Goal: Check status: Check status

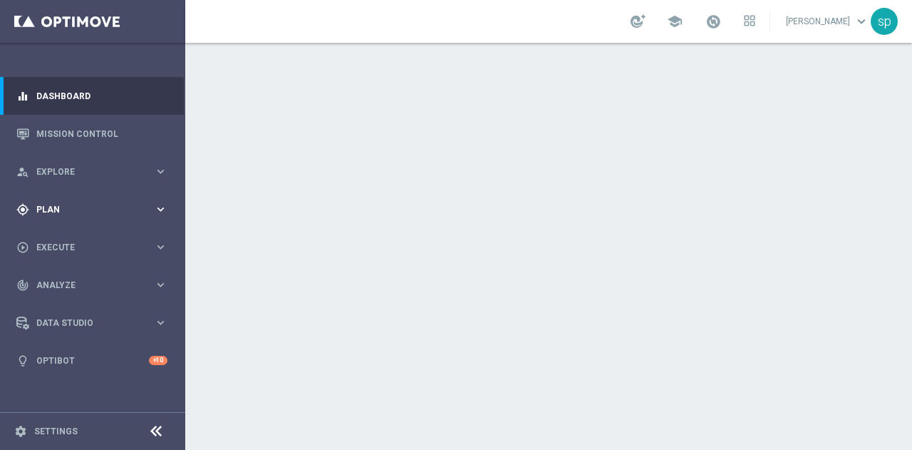
click at [46, 204] on div "gps_fixed Plan" at bounding box center [85, 209] width 138 height 13
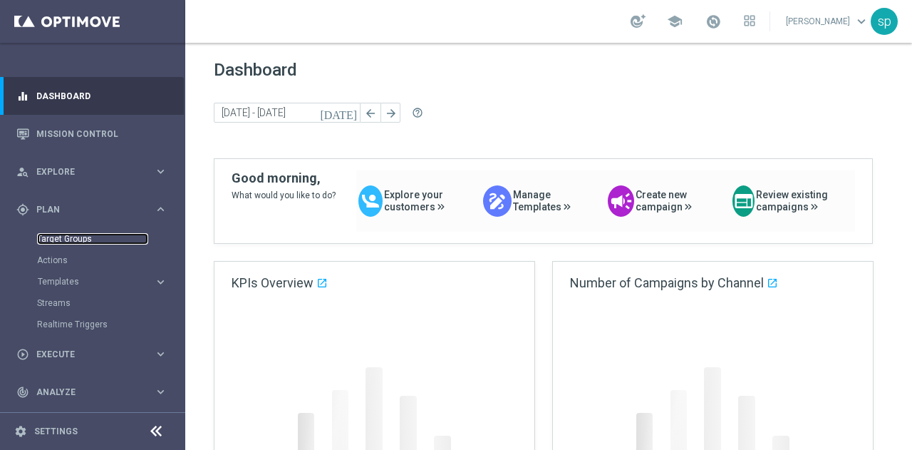
click at [53, 241] on link "Target Groups" at bounding box center [92, 238] width 111 height 11
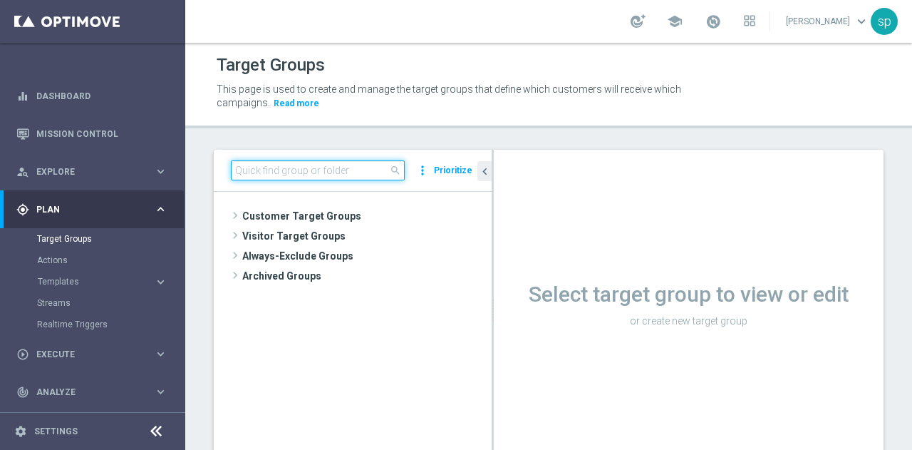
click at [306, 177] on input at bounding box center [318, 170] width 174 height 20
click at [559, 61] on div "Target Groups" at bounding box center [549, 65] width 664 height 28
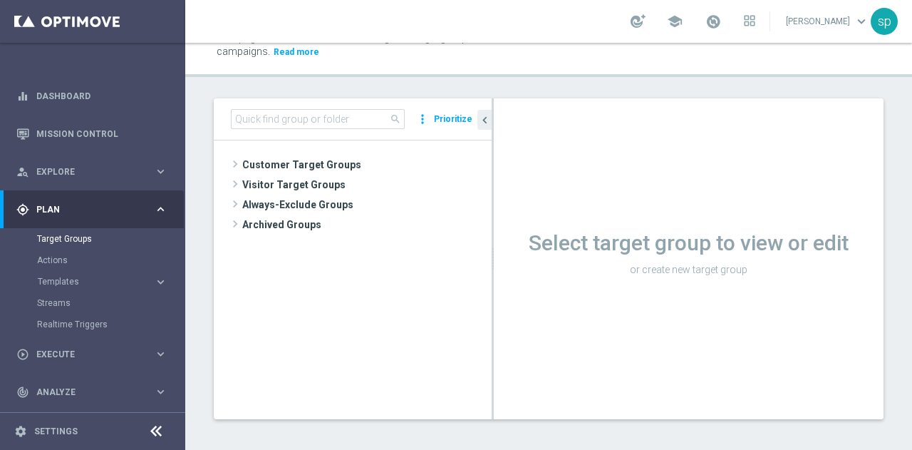
scroll to position [56, 0]
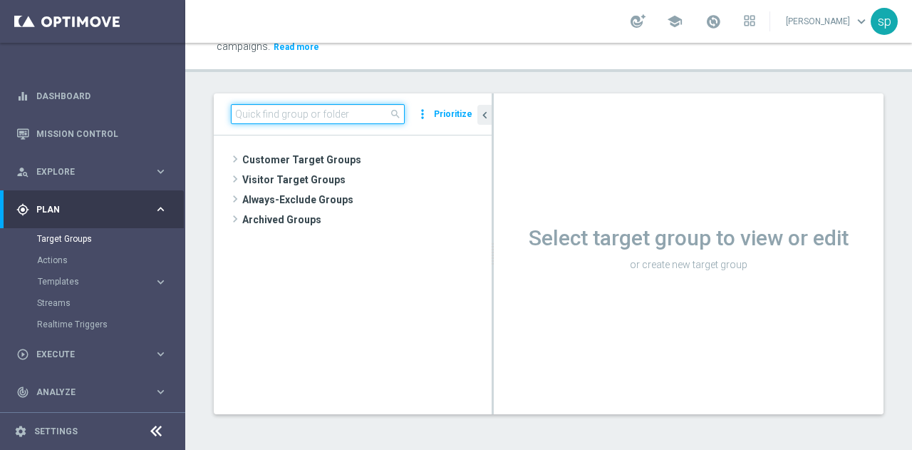
click at [359, 111] on input at bounding box center [318, 114] width 174 height 20
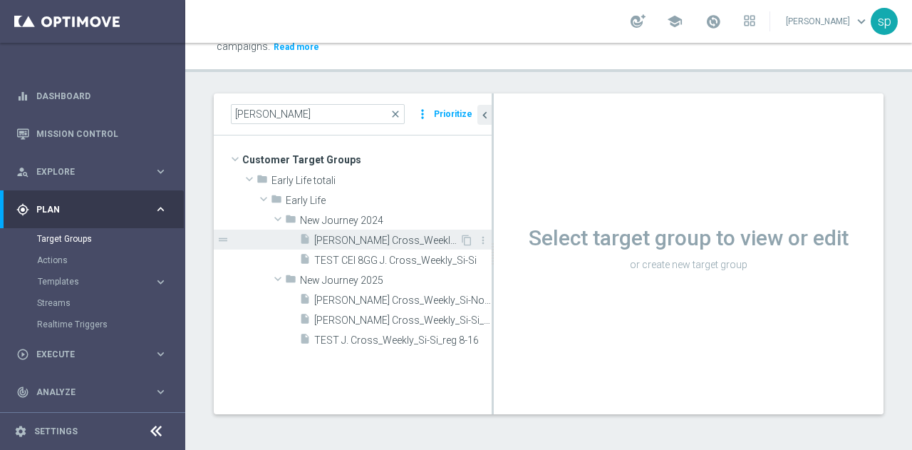
click at [409, 239] on span "[PERSON_NAME] Cross_Weekly_Si-Si" at bounding box center [386, 240] width 145 height 12
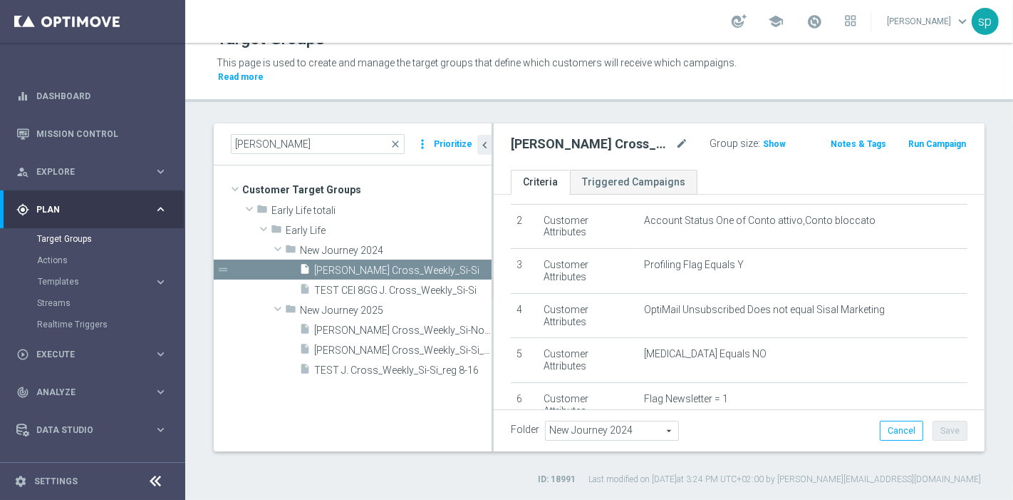
scroll to position [86, 0]
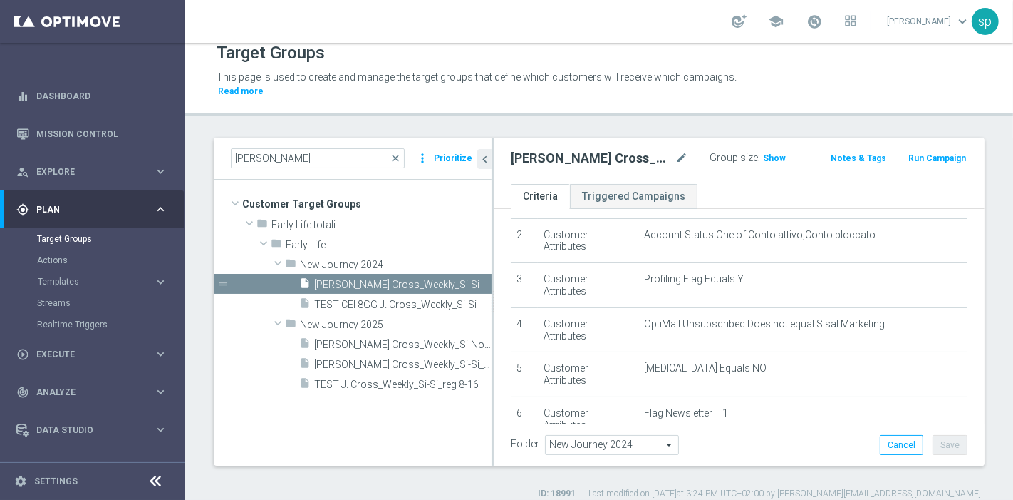
click at [911, 402] on div "[PERSON_NAME] close more_vert Prioritize Customer Target Groups library_add cre…" at bounding box center [599, 319] width 828 height 362
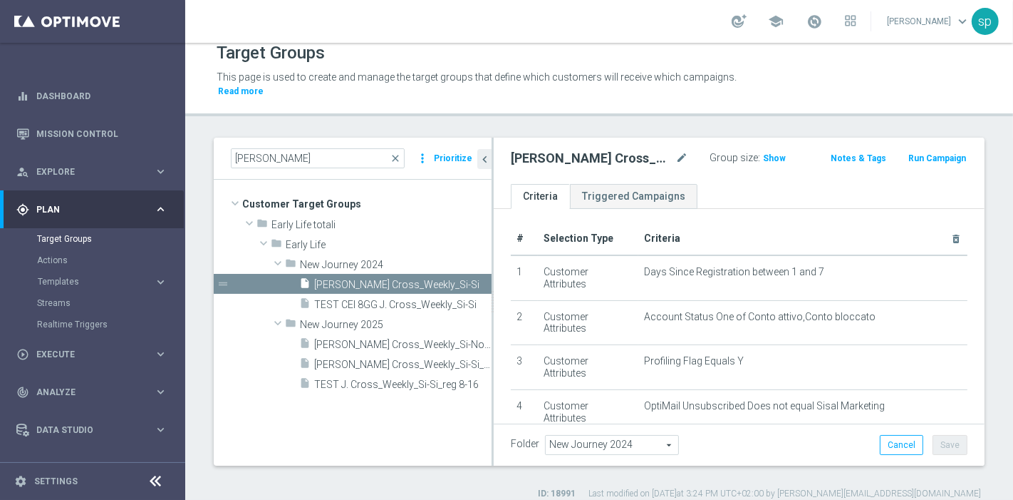
scroll to position [0, 0]
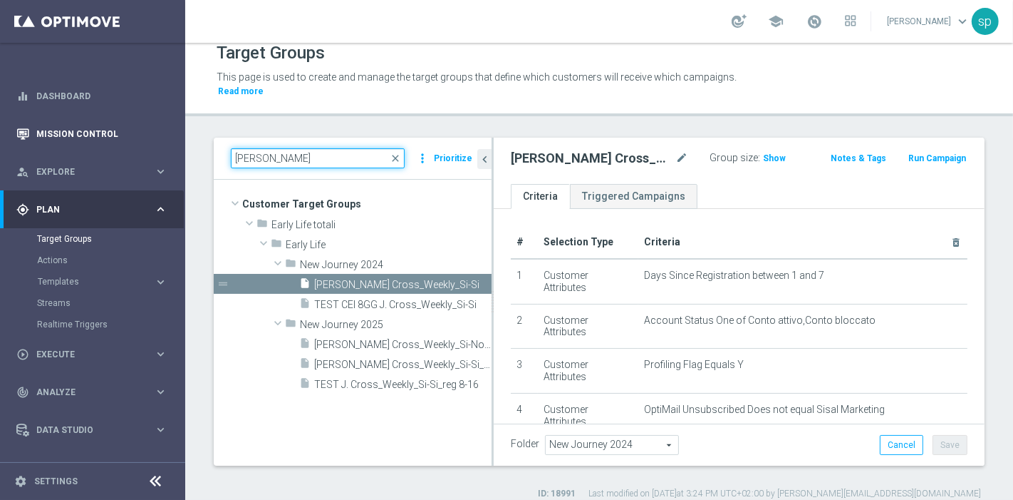
drag, startPoint x: 329, startPoint y: 138, endPoint x: 91, endPoint y: 119, distance: 238.8
click at [91, 119] on main "equalizer Dashboard Mission Control" at bounding box center [506, 250] width 1013 height 500
paste input "Totale Active Early Life per monitoraggio"
type input "Totale Active Early Life per monitoraggio"
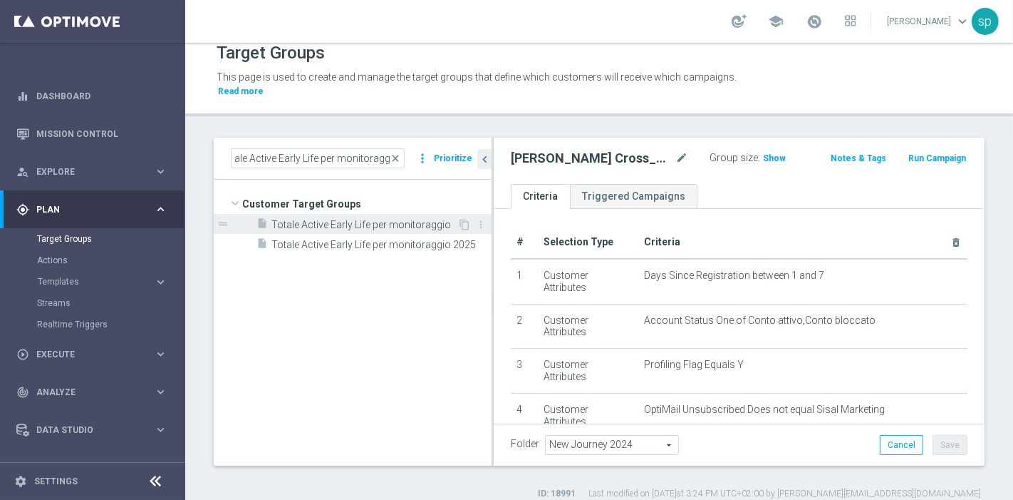
scroll to position [0, 0]
click at [349, 219] on span "Totale Active Early Life per monitoraggio" at bounding box center [365, 225] width 186 height 12
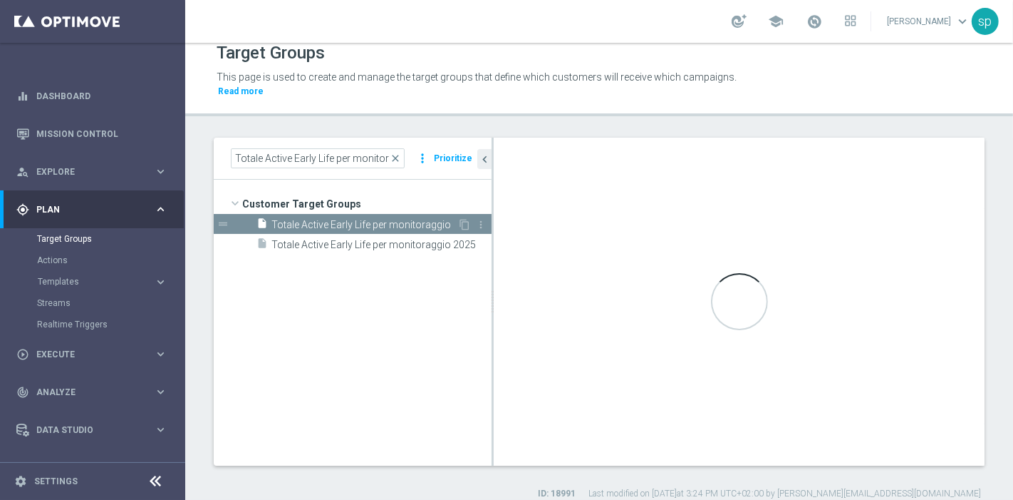
type input "Customer Target Groups"
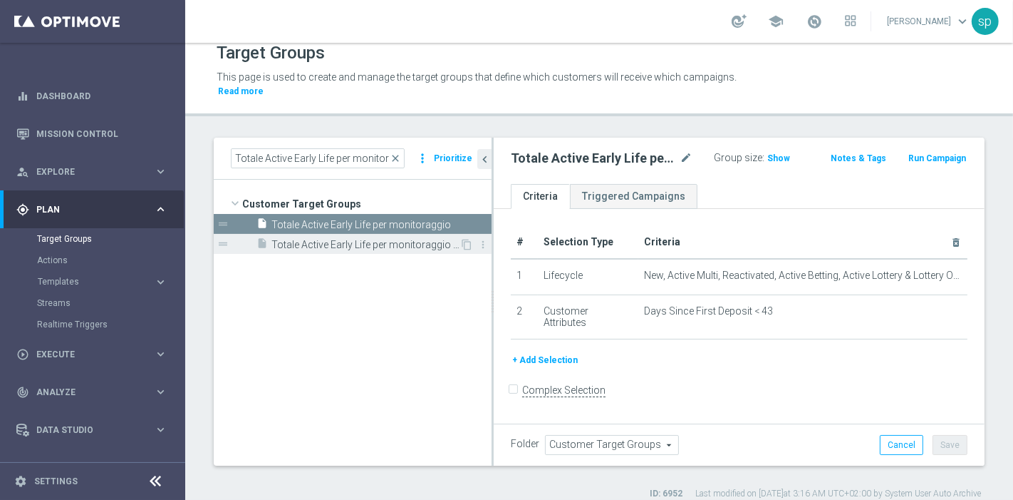
click at [348, 239] on span "Totale Active Early Life per monitoraggio 2025" at bounding box center [366, 245] width 188 height 12
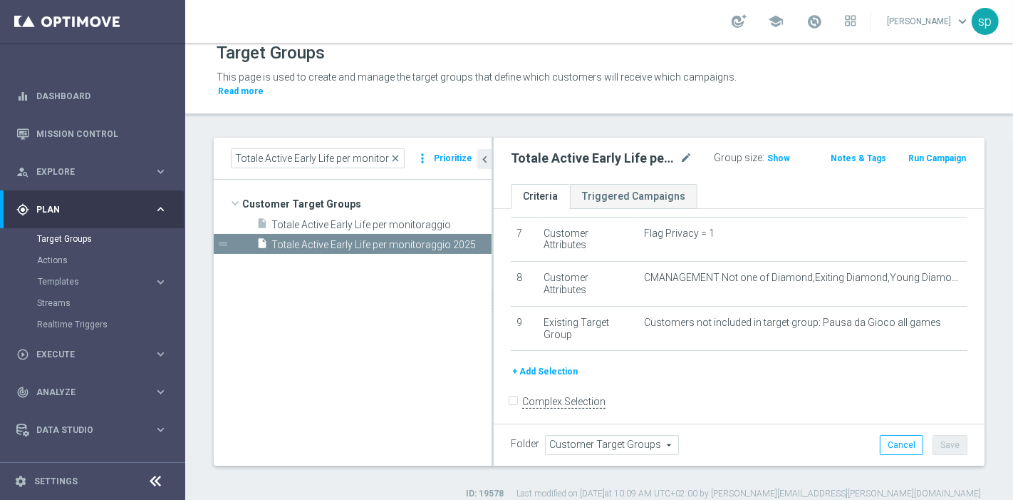
scroll to position [305, 0]
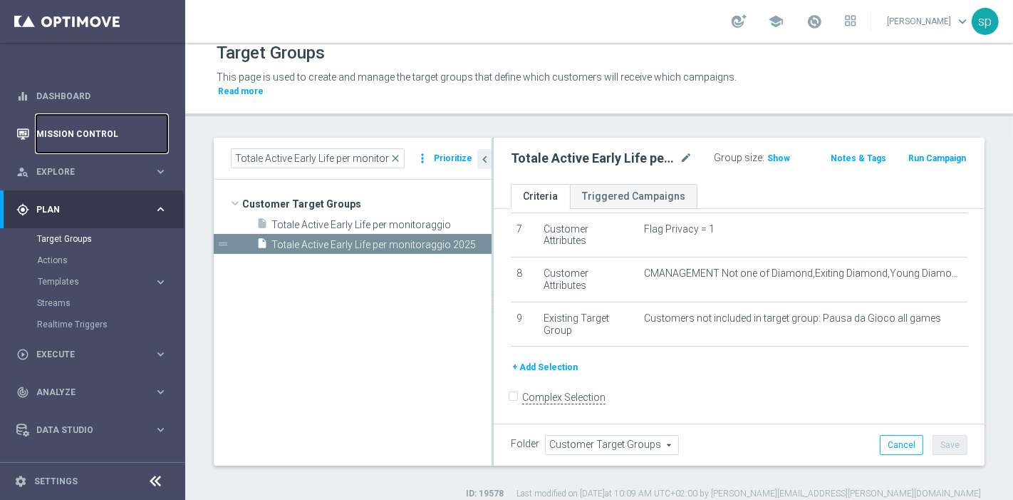
click at [93, 130] on link "Mission Control" at bounding box center [101, 134] width 131 height 38
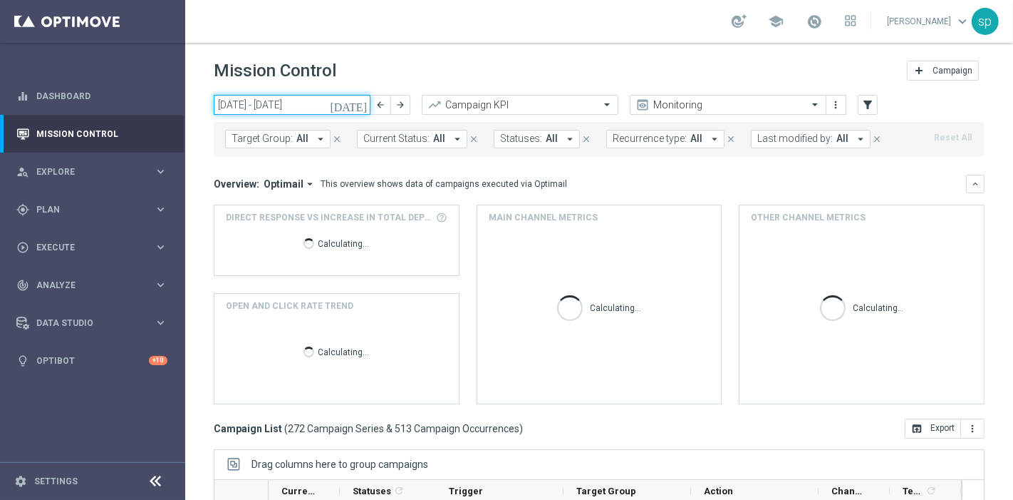
click at [286, 99] on input "[DATE] - [DATE]" at bounding box center [292, 105] width 157 height 20
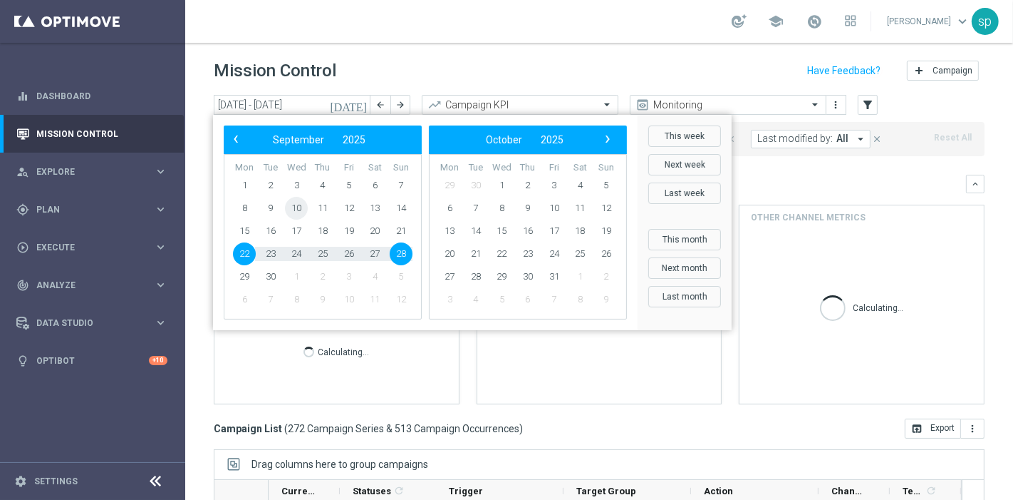
click at [290, 206] on span "10" at bounding box center [296, 208] width 23 height 23
type input "[DATE] - [DATE]"
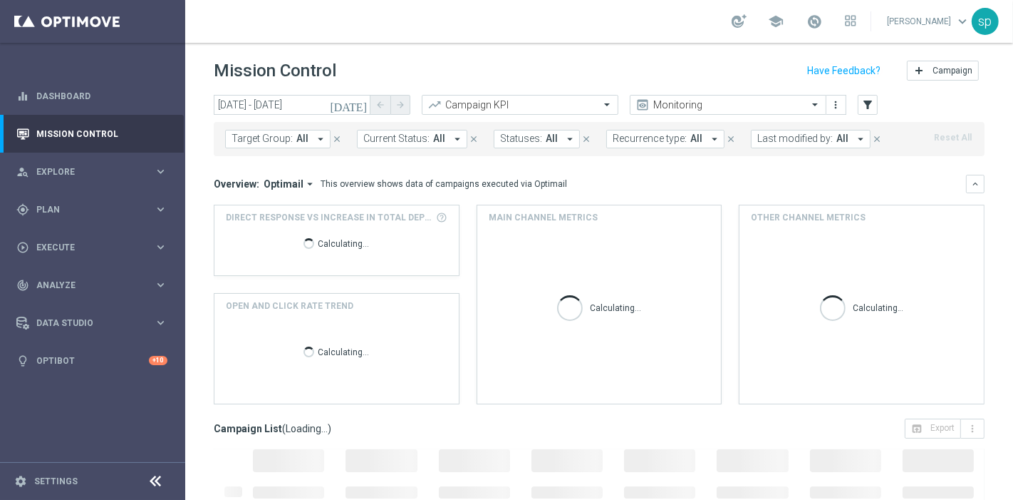
click at [293, 131] on button "Target Group: All arrow_drop_down" at bounding box center [277, 139] width 105 height 19
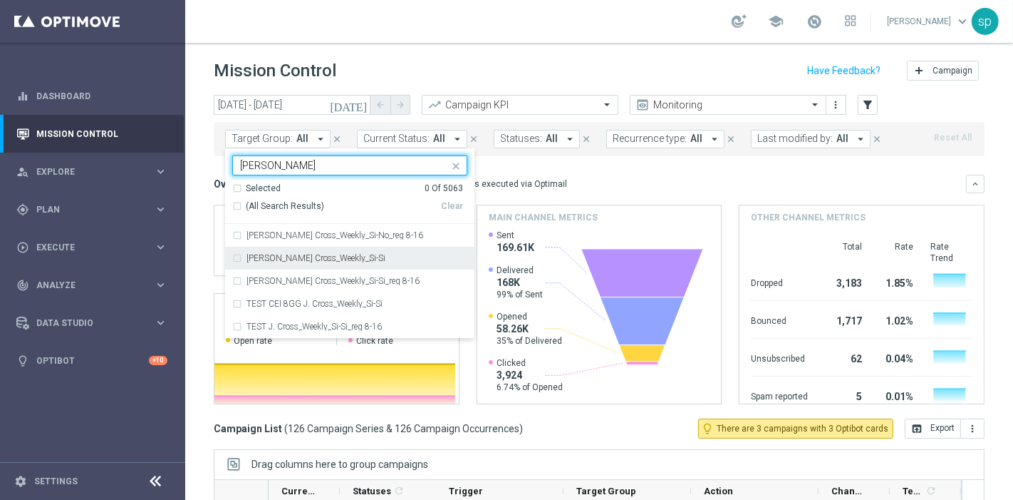
click at [362, 251] on div "[PERSON_NAME] Cross_Weekly_Si-Si" at bounding box center [349, 258] width 235 height 23
type input "[PERSON_NAME]"
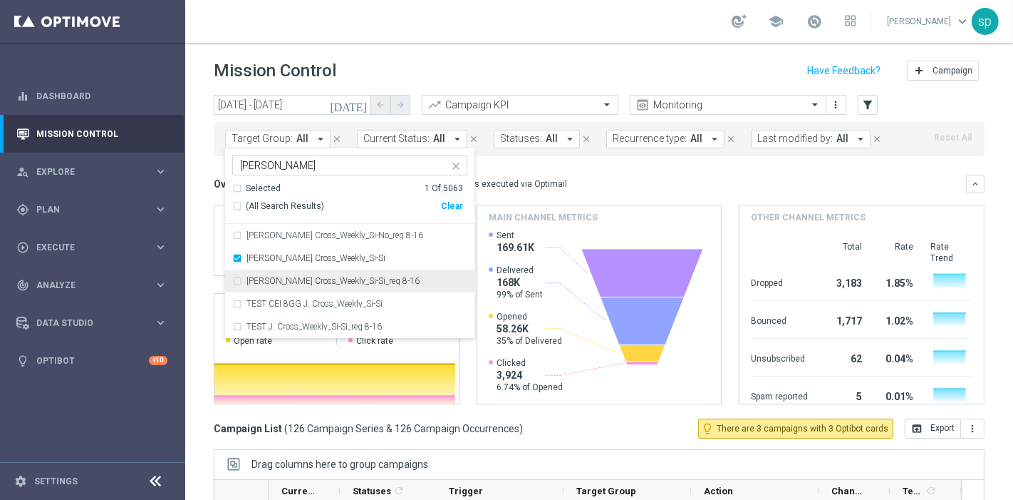
click at [367, 276] on div "[PERSON_NAME] Cross_Weekly_Si-Si_reg 8-16" at bounding box center [357, 280] width 221 height 9
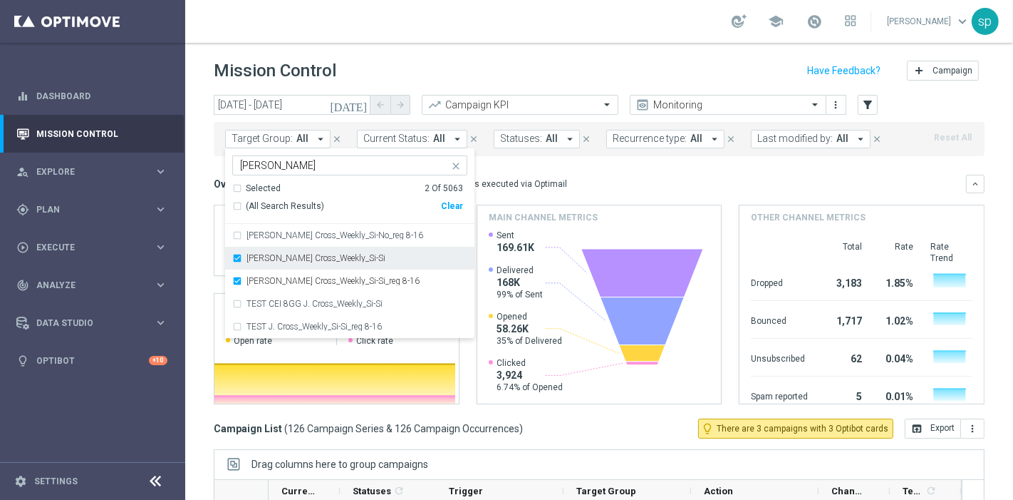
click at [241, 254] on div "[PERSON_NAME] Cross_Weekly_Si-Si" at bounding box center [349, 258] width 235 height 23
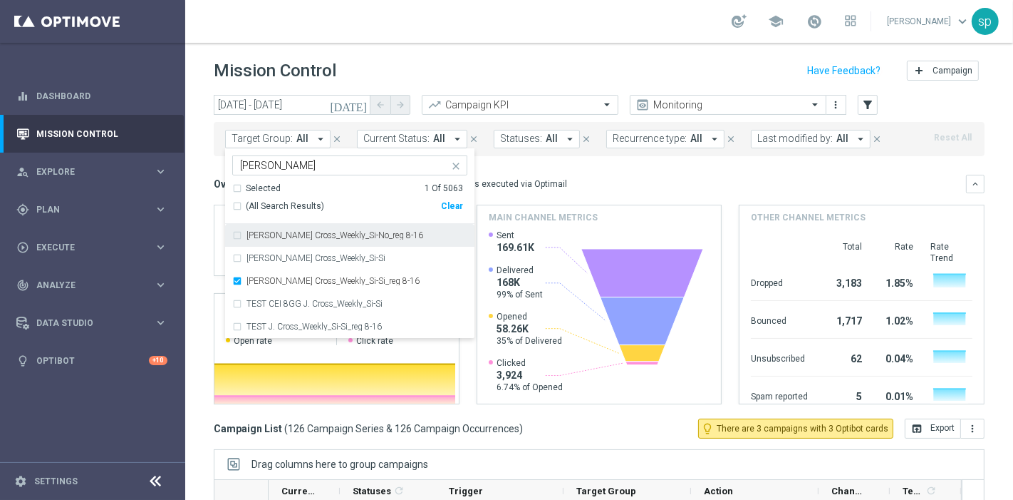
click at [640, 188] on div "Overview: Optimail arrow_drop_down This overview shows data of campaigns execut…" at bounding box center [590, 183] width 753 height 13
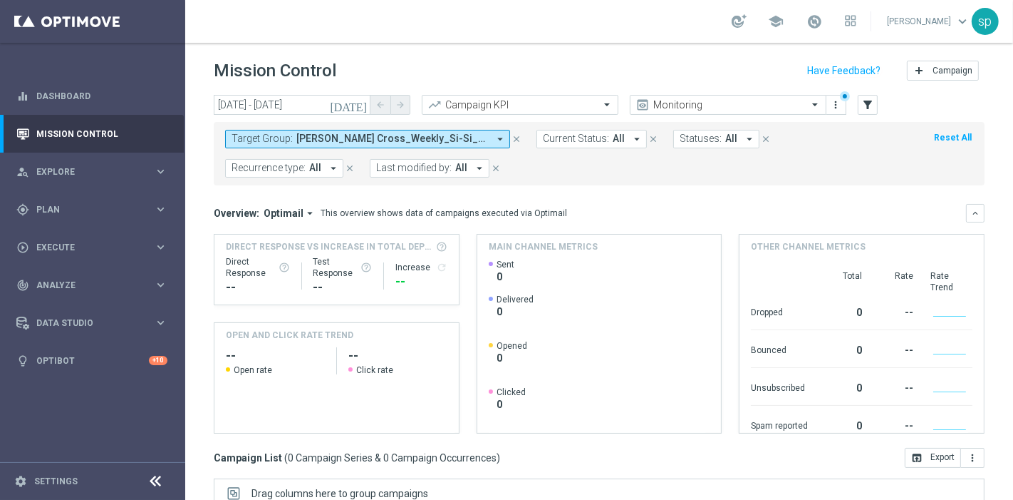
click at [371, 138] on span "[PERSON_NAME] Cross_Weekly_Si-Si_reg 8-16" at bounding box center [392, 139] width 192 height 12
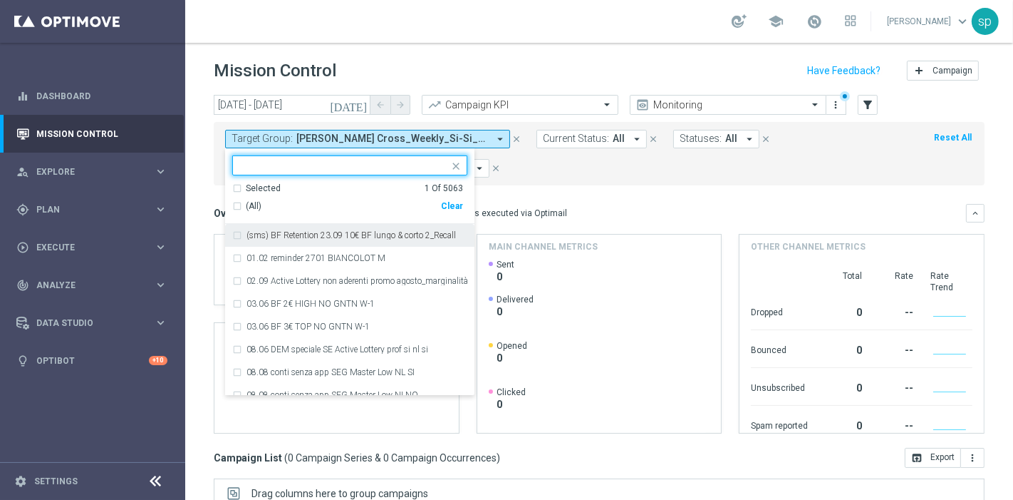
click at [0, 0] on div "Clear" at bounding box center [0, 0] width 0 height 0
click at [545, 165] on form "Target Group: [PERSON_NAME] Cross_Weekly_Si-Si_reg 8-16 arrow_drop_down Selecte…" at bounding box center [567, 154] width 685 height 48
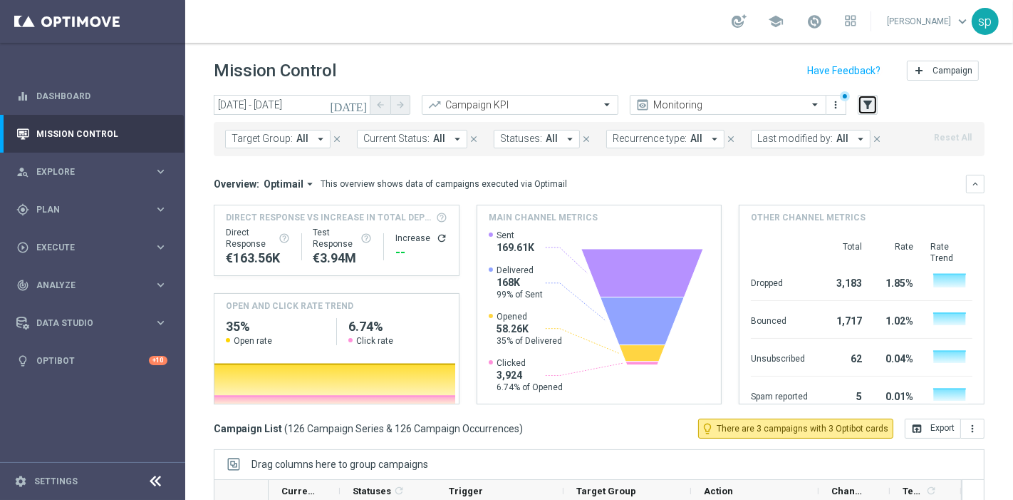
click at [866, 98] on icon "filter_alt" at bounding box center [868, 104] width 13 height 13
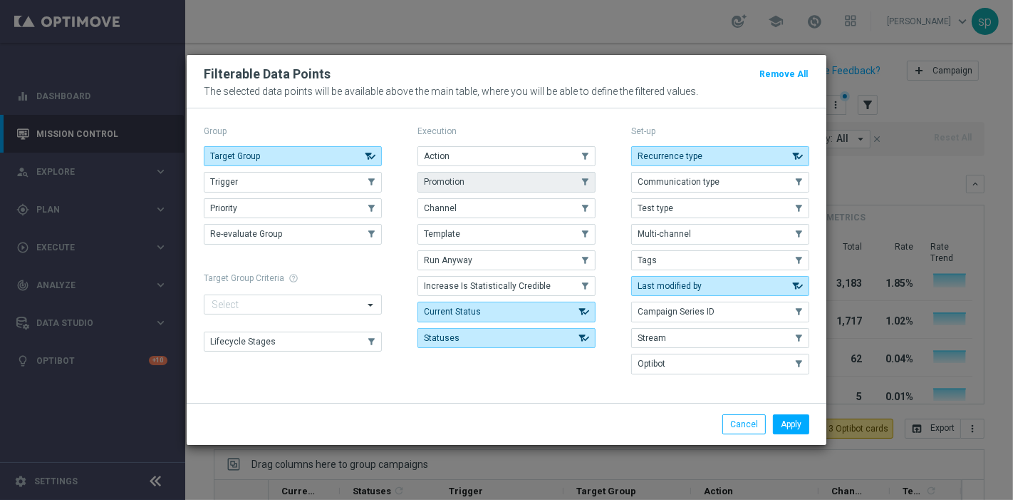
drag, startPoint x: 475, startPoint y: 170, endPoint x: 486, endPoint y: 182, distance: 16.2
click at [486, 182] on div "Action .cls-1{fill:none;} .cls-1{fill:none;} Promotion .cls-1{fill:none;} .cls-…" at bounding box center [507, 247] width 178 height 202
click at [486, 182] on button "Promotion" at bounding box center [507, 182] width 178 height 20
click at [788, 423] on button "Apply" at bounding box center [791, 424] width 36 height 20
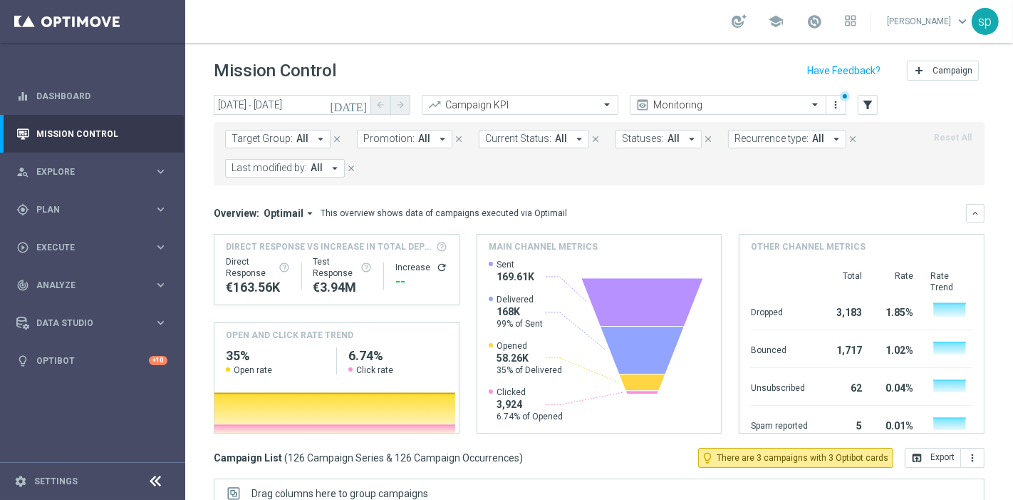
click at [436, 137] on icon "arrow_drop_down" at bounding box center [442, 139] width 13 height 13
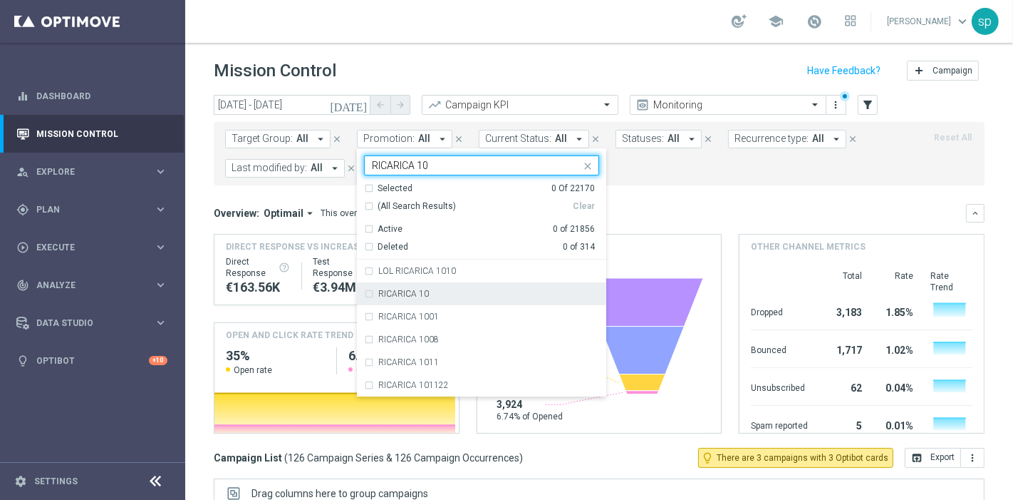
click at [433, 291] on div "RICARICA 10" at bounding box center [488, 293] width 221 height 9
type input "RICARICA 10"
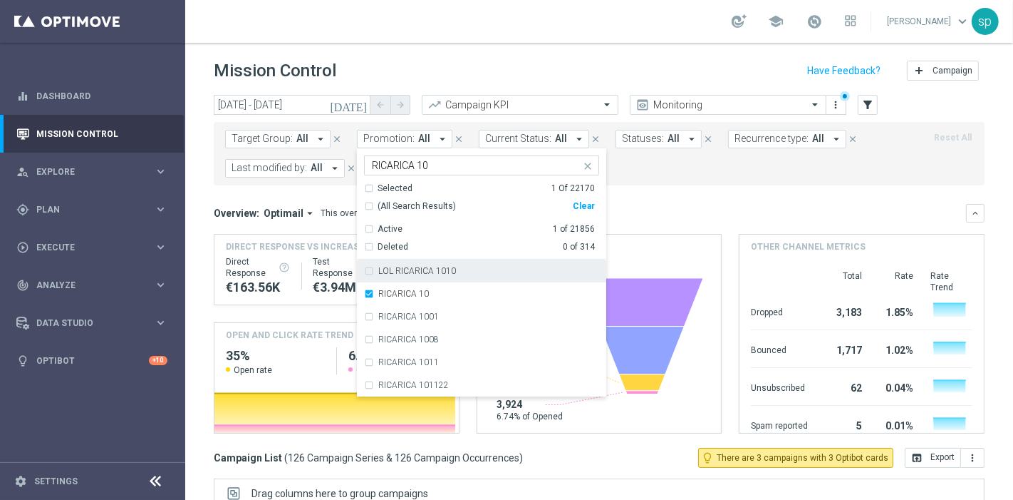
click at [671, 195] on mini-dashboard "Overview: Optimail arrow_drop_down This overview shows data of campaigns execut…" at bounding box center [599, 316] width 771 height 262
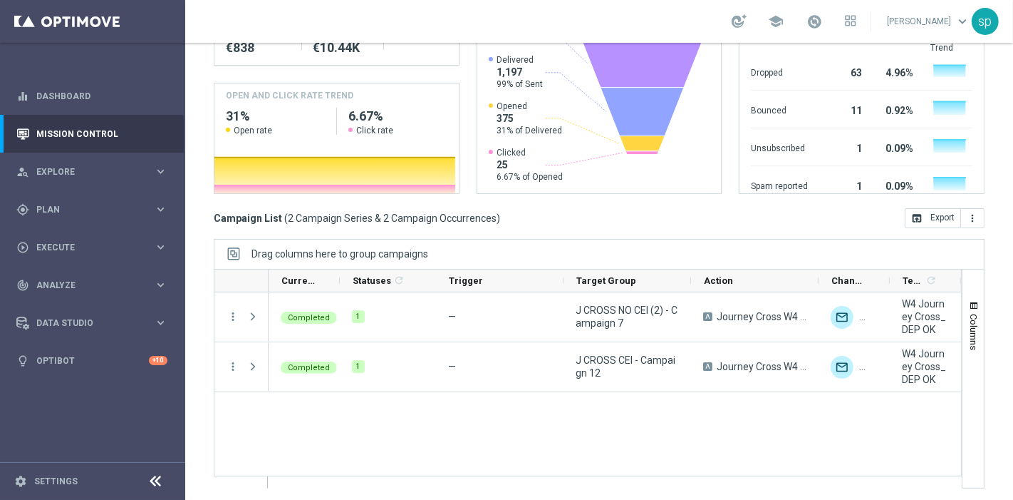
scroll to position [240, 0]
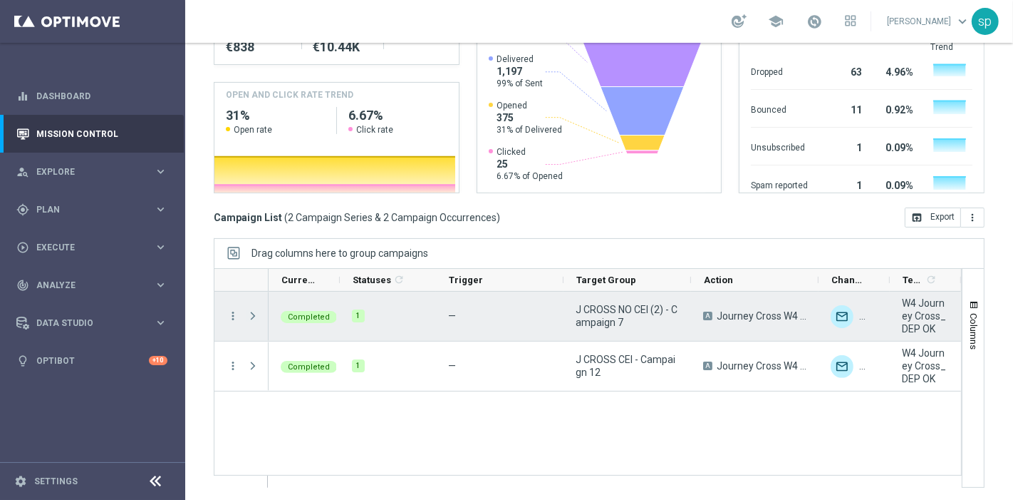
click at [249, 315] on span at bounding box center [253, 315] width 13 height 11
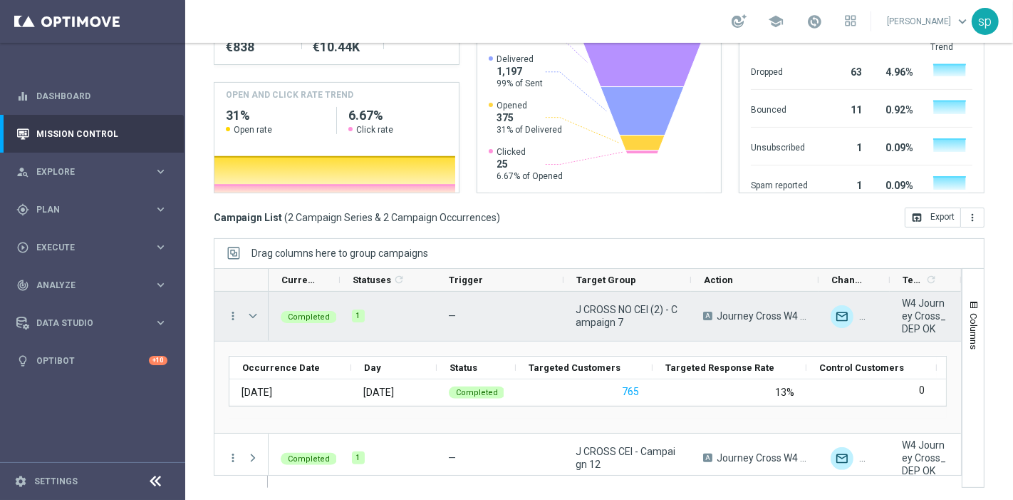
click at [249, 315] on span at bounding box center [253, 315] width 13 height 11
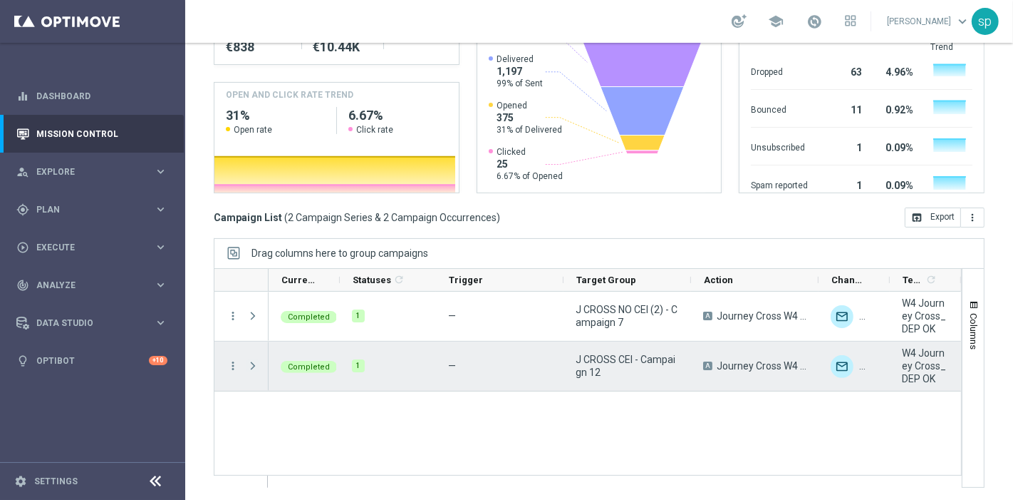
click at [250, 362] on span at bounding box center [253, 365] width 13 height 11
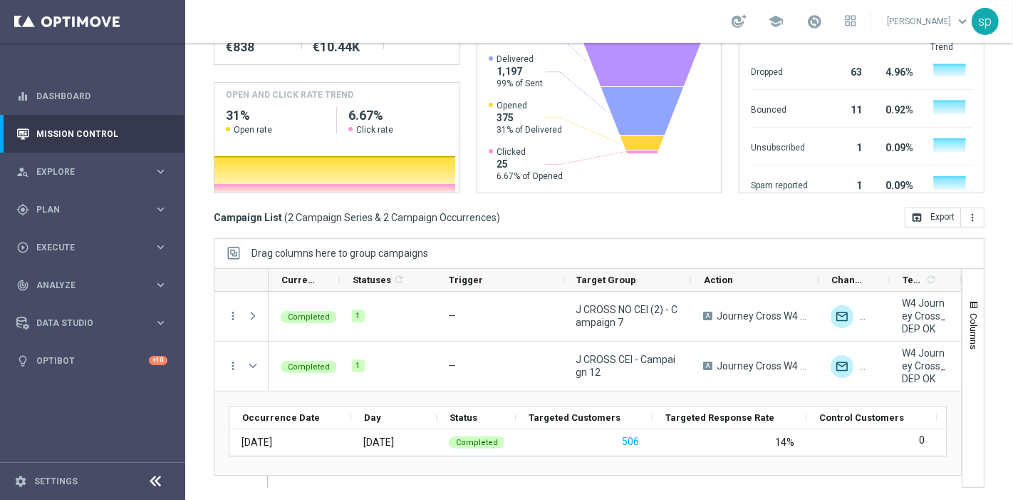
scroll to position [0, 0]
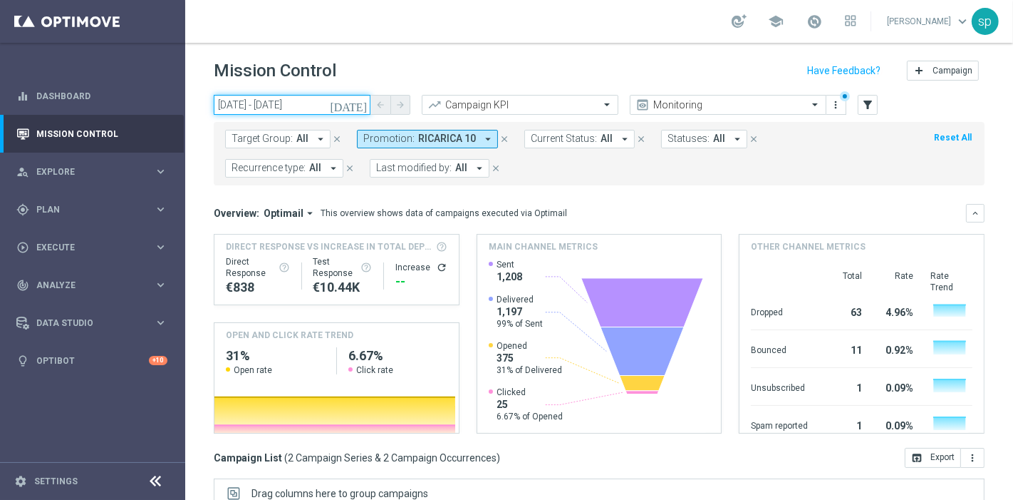
click at [269, 105] on input "[DATE] - [DATE]" at bounding box center [292, 105] width 157 height 20
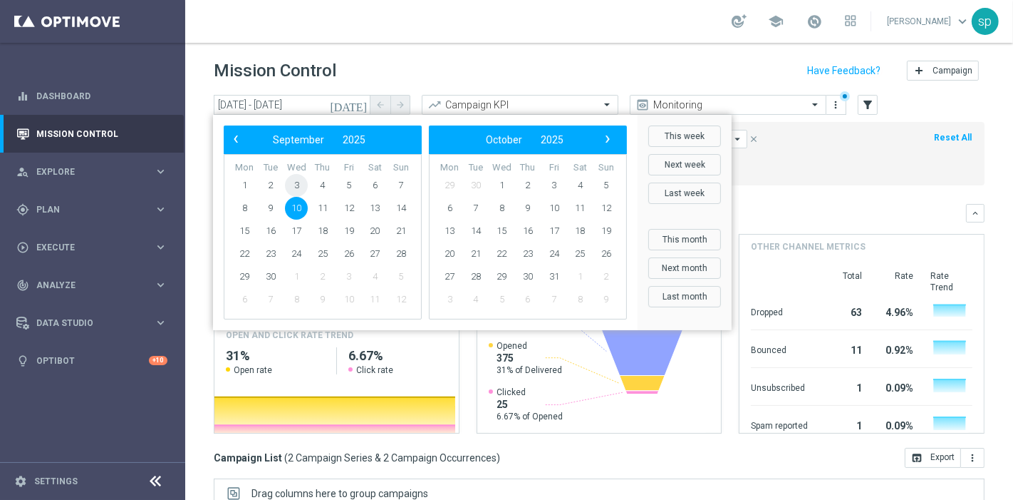
click at [291, 184] on span "3" at bounding box center [296, 185] width 23 height 23
type input "[DATE] - [DATE]"
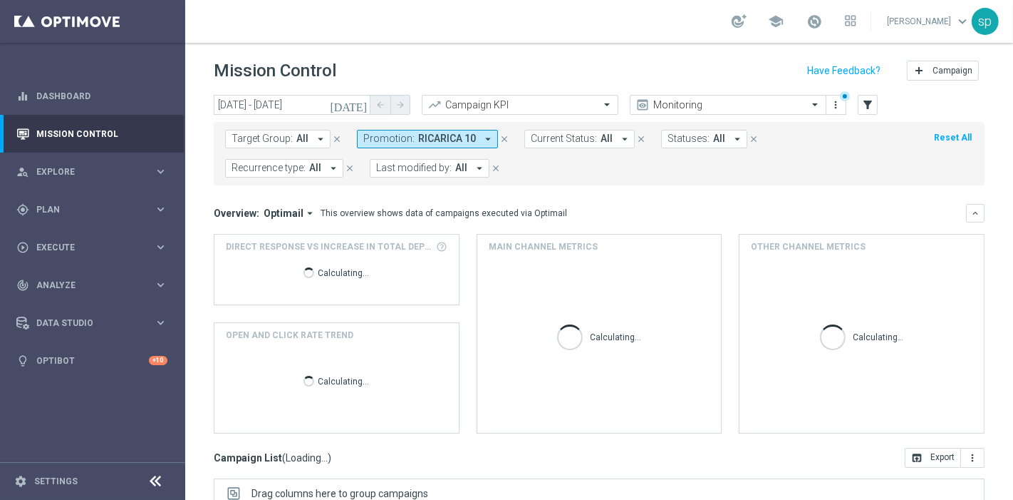
scroll to position [240, 0]
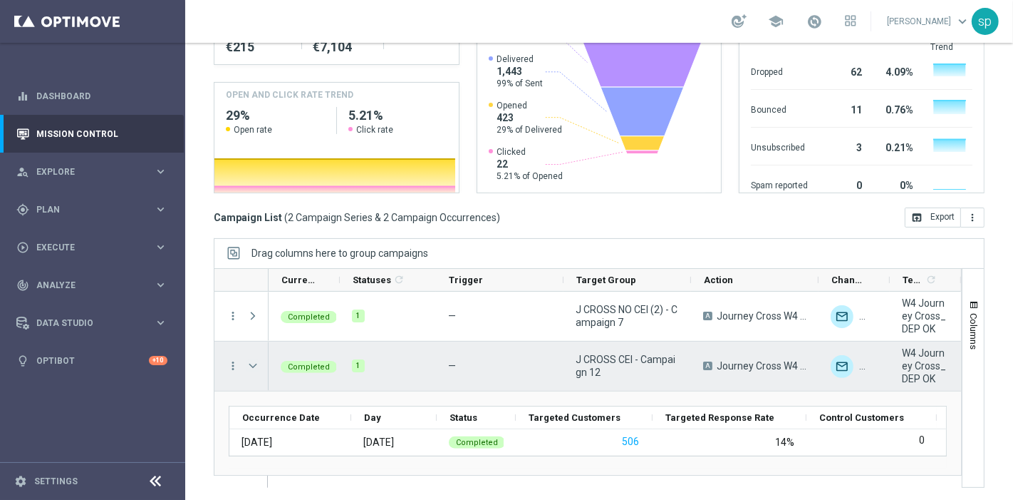
click at [252, 362] on span "Press SPACE to select this row." at bounding box center [253, 365] width 13 height 11
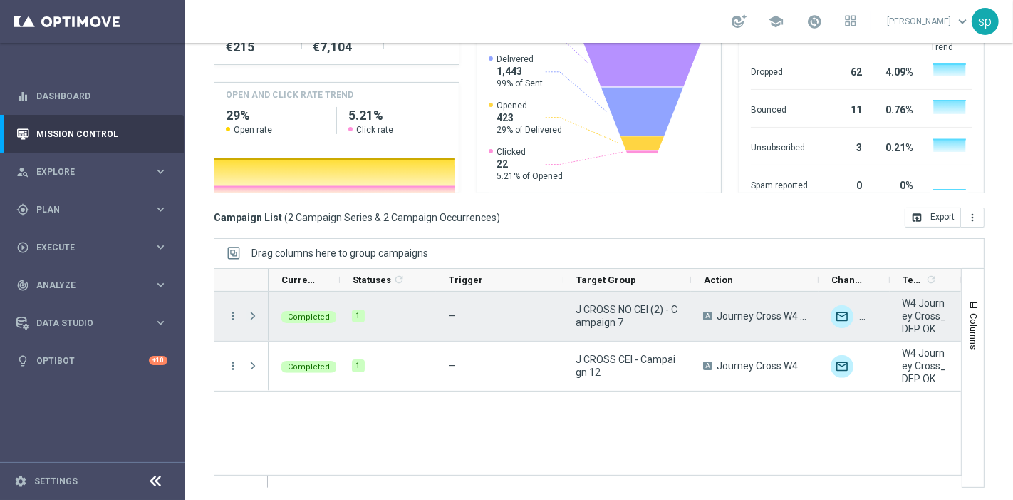
click at [253, 310] on span "Press SPACE to select this row." at bounding box center [253, 315] width 13 height 11
